Goal: Information Seeking & Learning: Check status

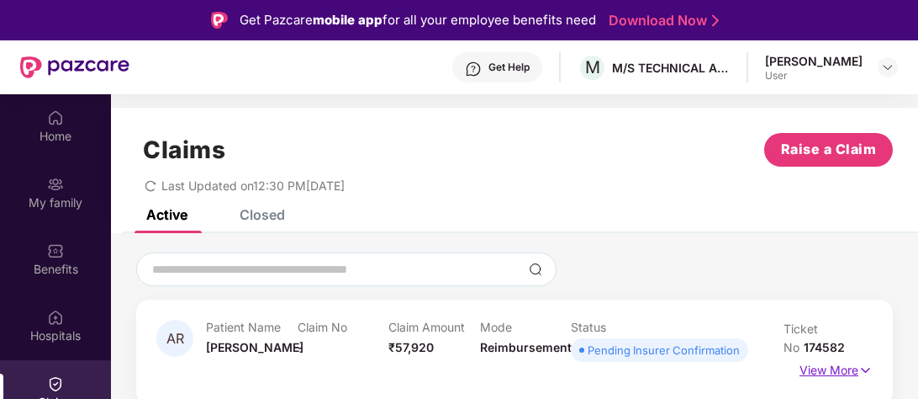
click at [869, 369] on img at bounding box center [866, 370] width 14 height 19
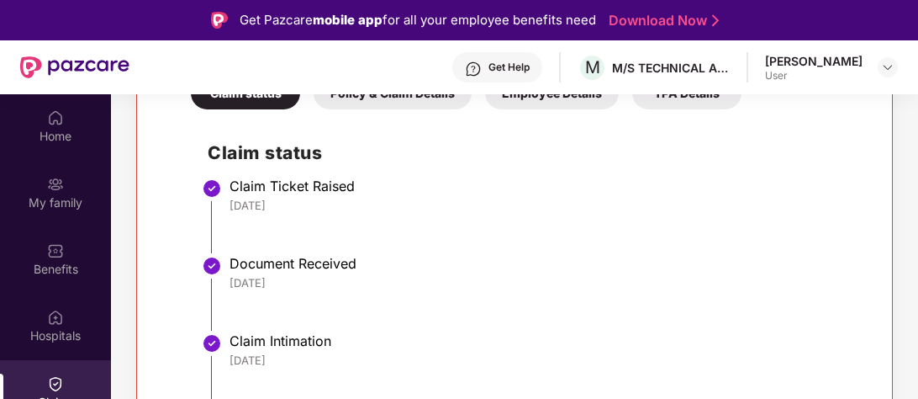
drag, startPoint x: 862, startPoint y: 103, endPoint x: 861, endPoint y: 94, distance: 9.3
click at [861, 82] on div "Get Pazcare mobile app for all your employee benefits need Download Now Get Hel…" at bounding box center [459, 246] width 918 height 493
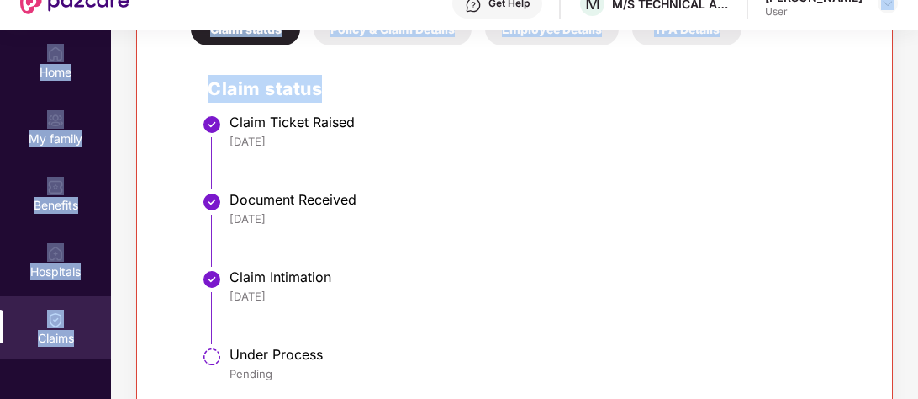
scroll to position [94, 0]
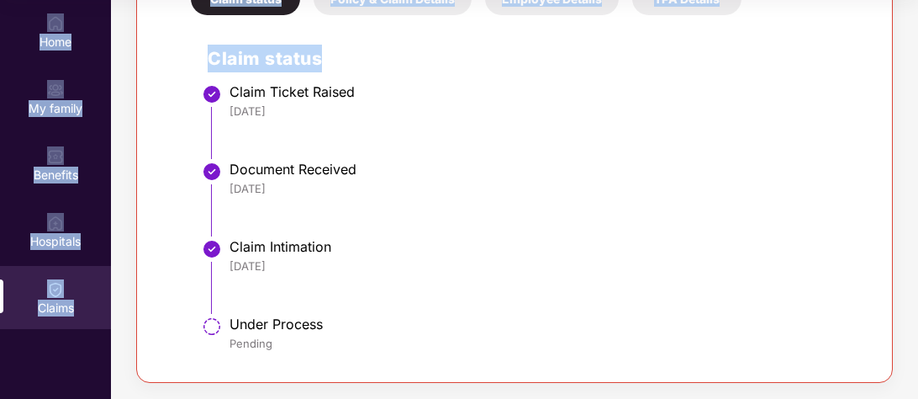
drag, startPoint x: 916, startPoint y: 273, endPoint x: 916, endPoint y: 158, distance: 114.4
click at [916, 158] on div "AR Patient Name [PERSON_NAME] Claim No - Claim Amount ₹57,920 Mode Reimbursemen…" at bounding box center [514, 68] width 807 height 630
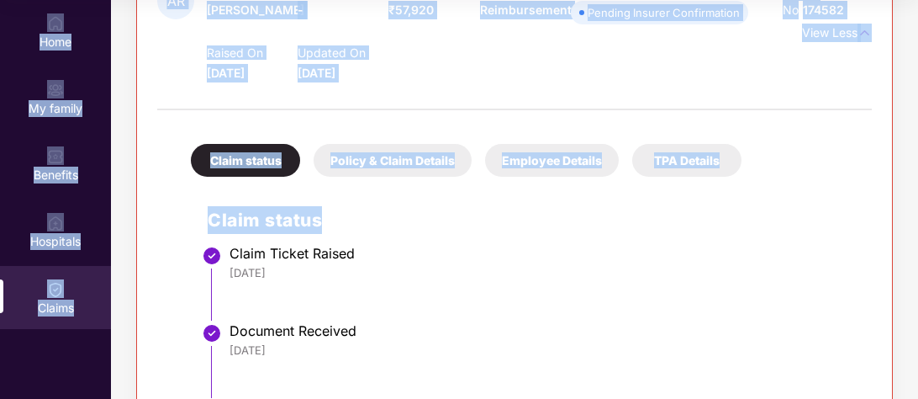
scroll to position [246, 0]
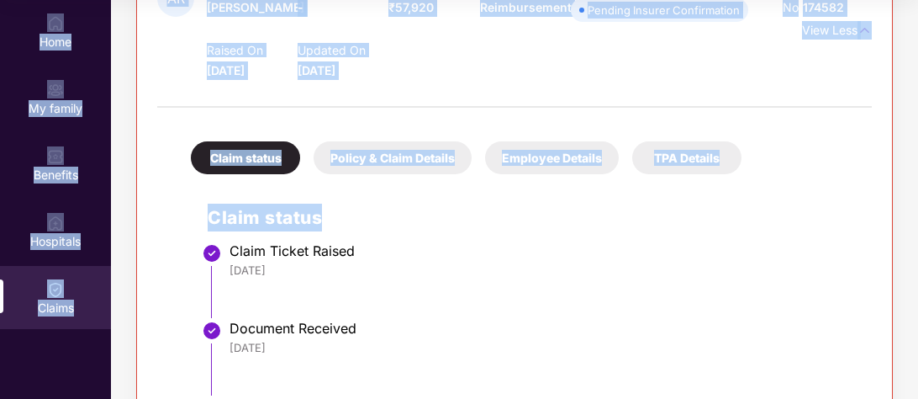
click at [591, 324] on div "Document Received" at bounding box center [543, 328] width 626 height 17
click at [523, 291] on li "Claim Ticket Raised [DATE]" at bounding box center [532, 286] width 648 height 77
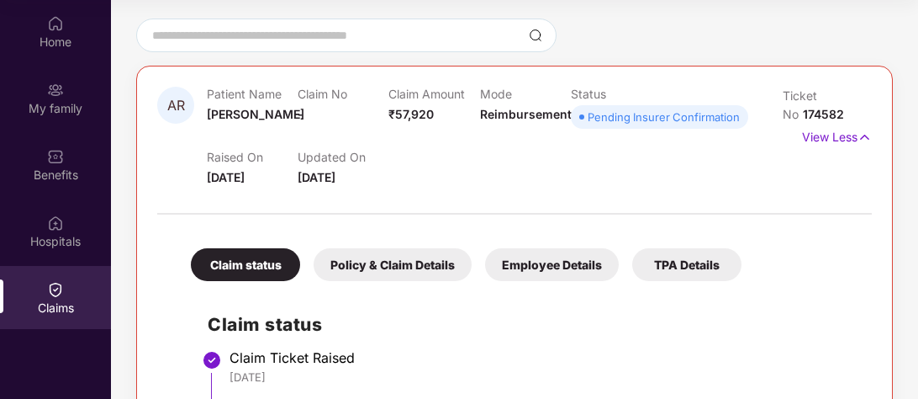
scroll to position [141, 0]
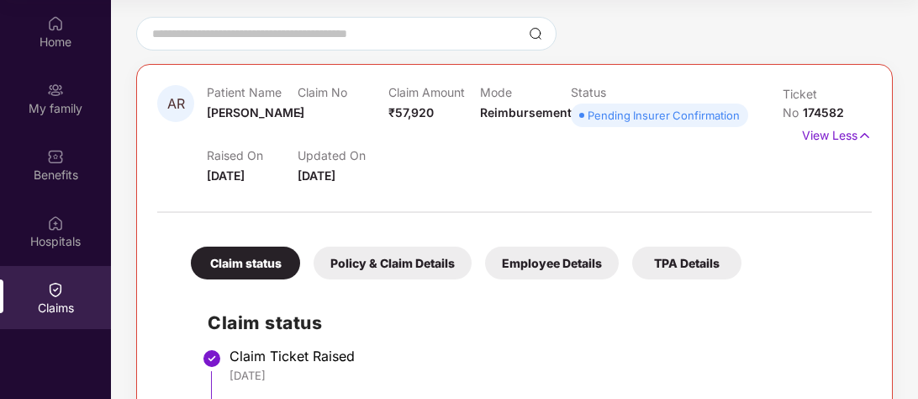
click at [673, 257] on div "TPA Details" at bounding box center [687, 262] width 109 height 33
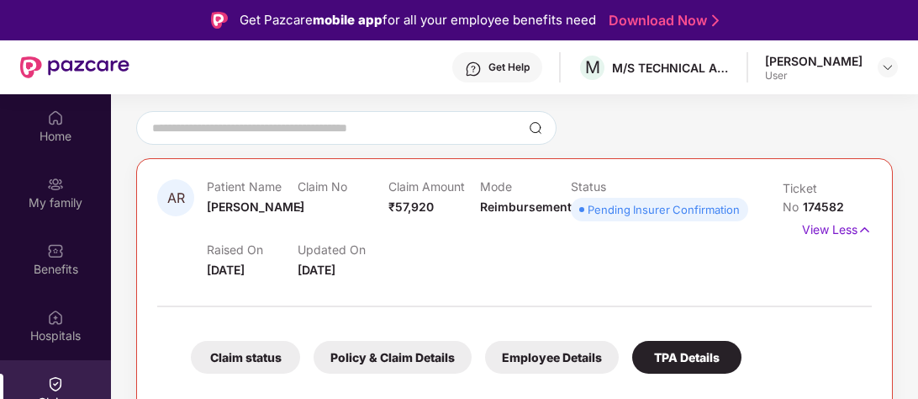
scroll to position [94, 0]
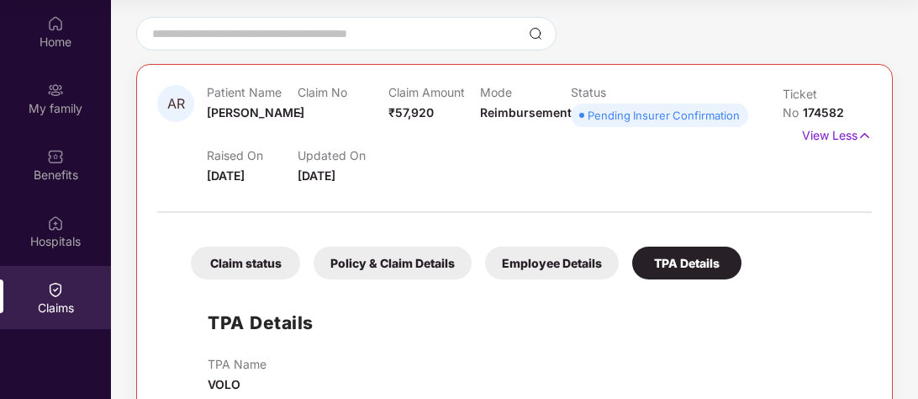
click at [504, 259] on div "Employee Details" at bounding box center [552, 262] width 134 height 33
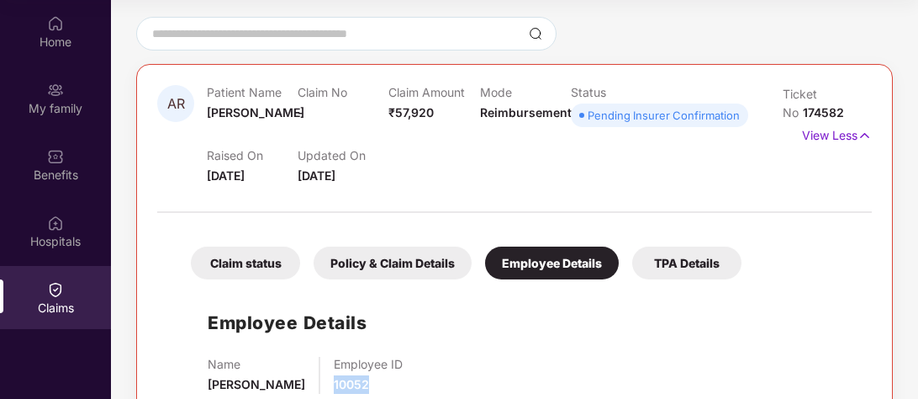
drag, startPoint x: 915, startPoint y: 284, endPoint x: 918, endPoint y: 294, distance: 9.8
click at [915, 373] on div "AR Patient Name [PERSON_NAME] Claim No - Claim Amount ₹57,920 Mode Reimbursemen…" at bounding box center [514, 222] width 807 height 411
click at [858, 304] on div "Claim status Policy & Claim Details Employee Details TPA Details Employee Detai…" at bounding box center [514, 314] width 715 height 186
click at [233, 264] on div "Claim status" at bounding box center [245, 262] width 109 height 33
